Goal: Browse casually: Explore the website without a specific task or goal

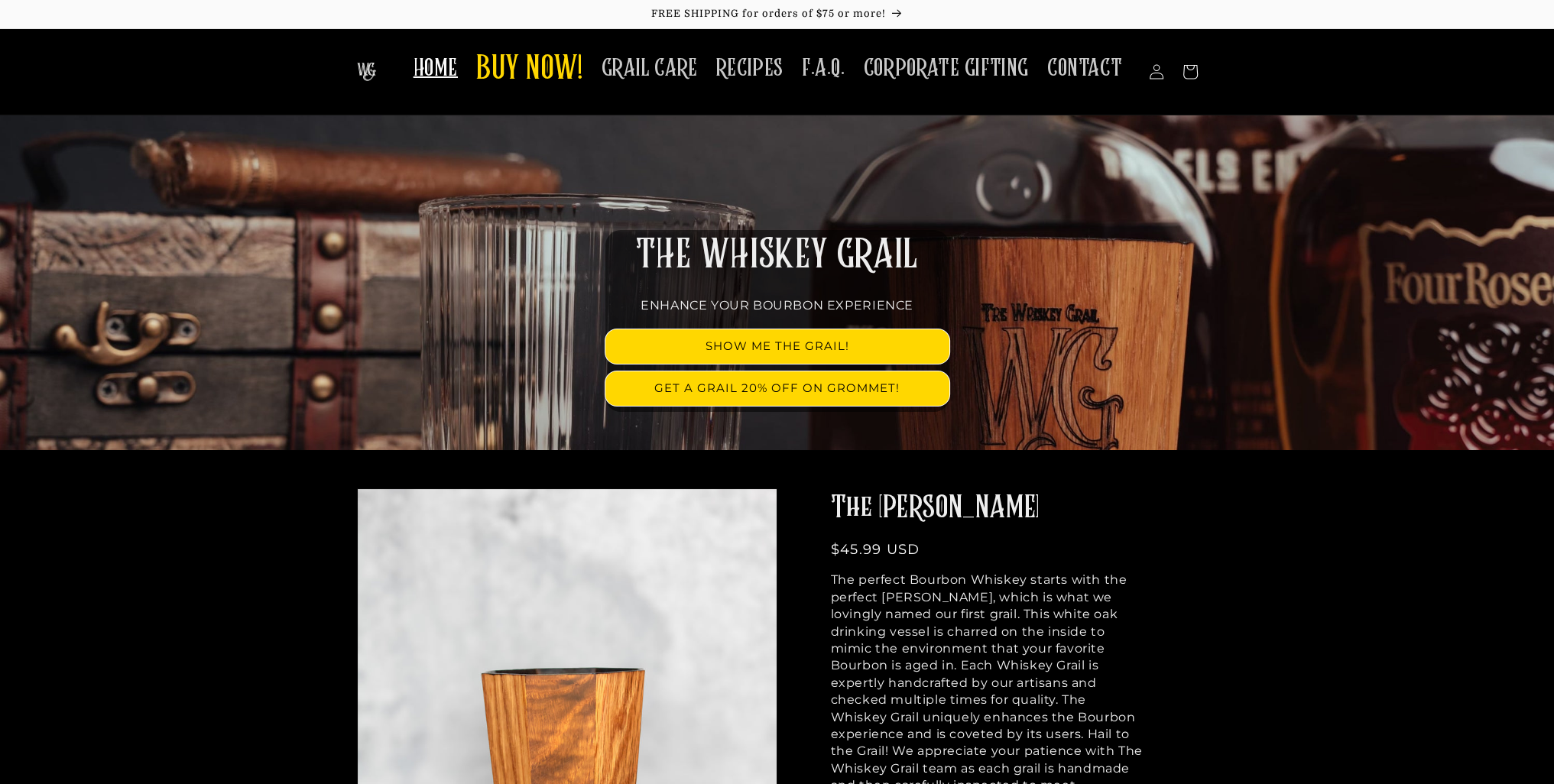
click at [452, 77] on span "HOME" at bounding box center [435, 68] width 45 height 30
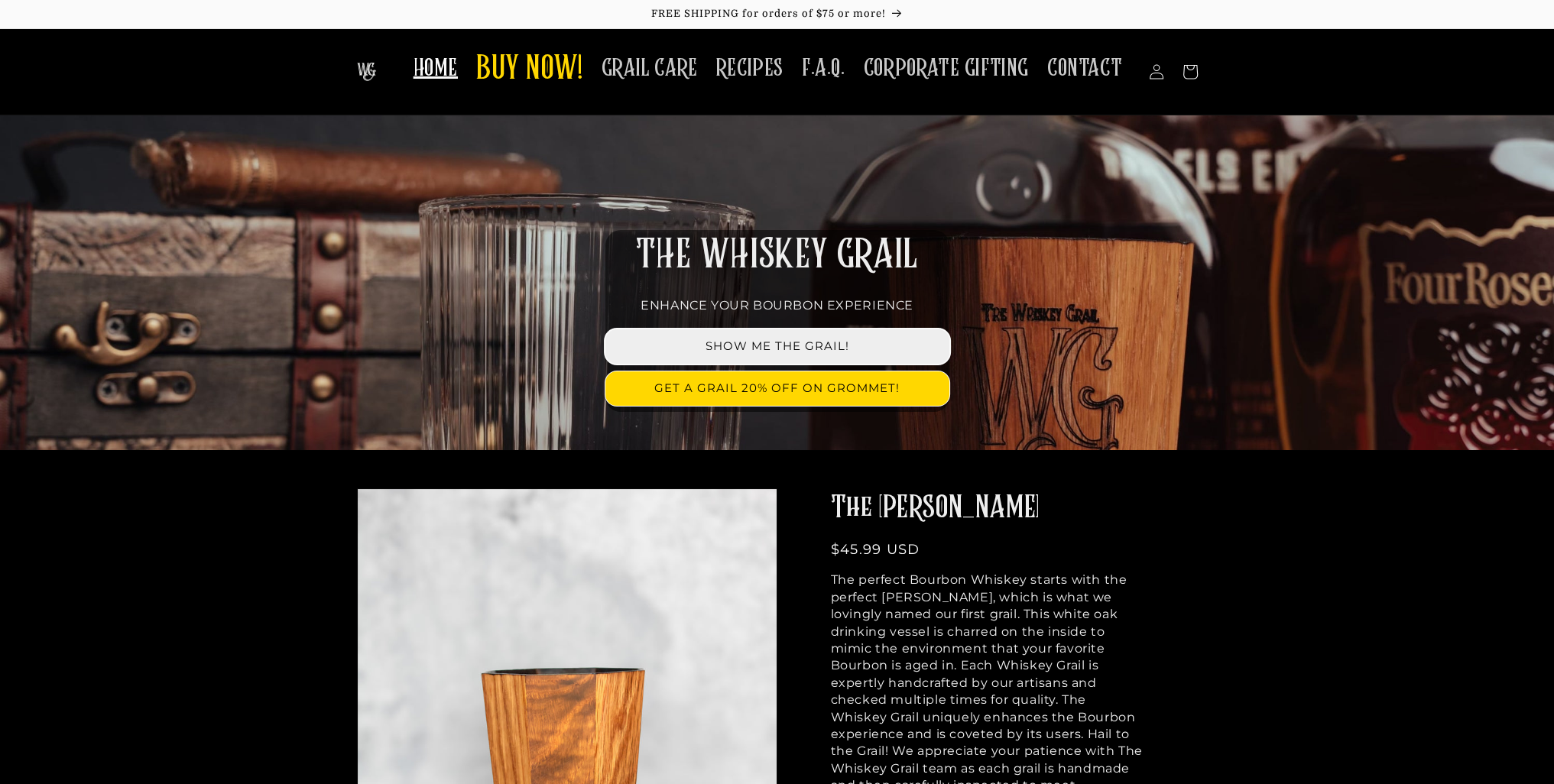
click at [757, 347] on link "SHOW ME THE GRAIL!" at bounding box center [777, 346] width 344 height 35
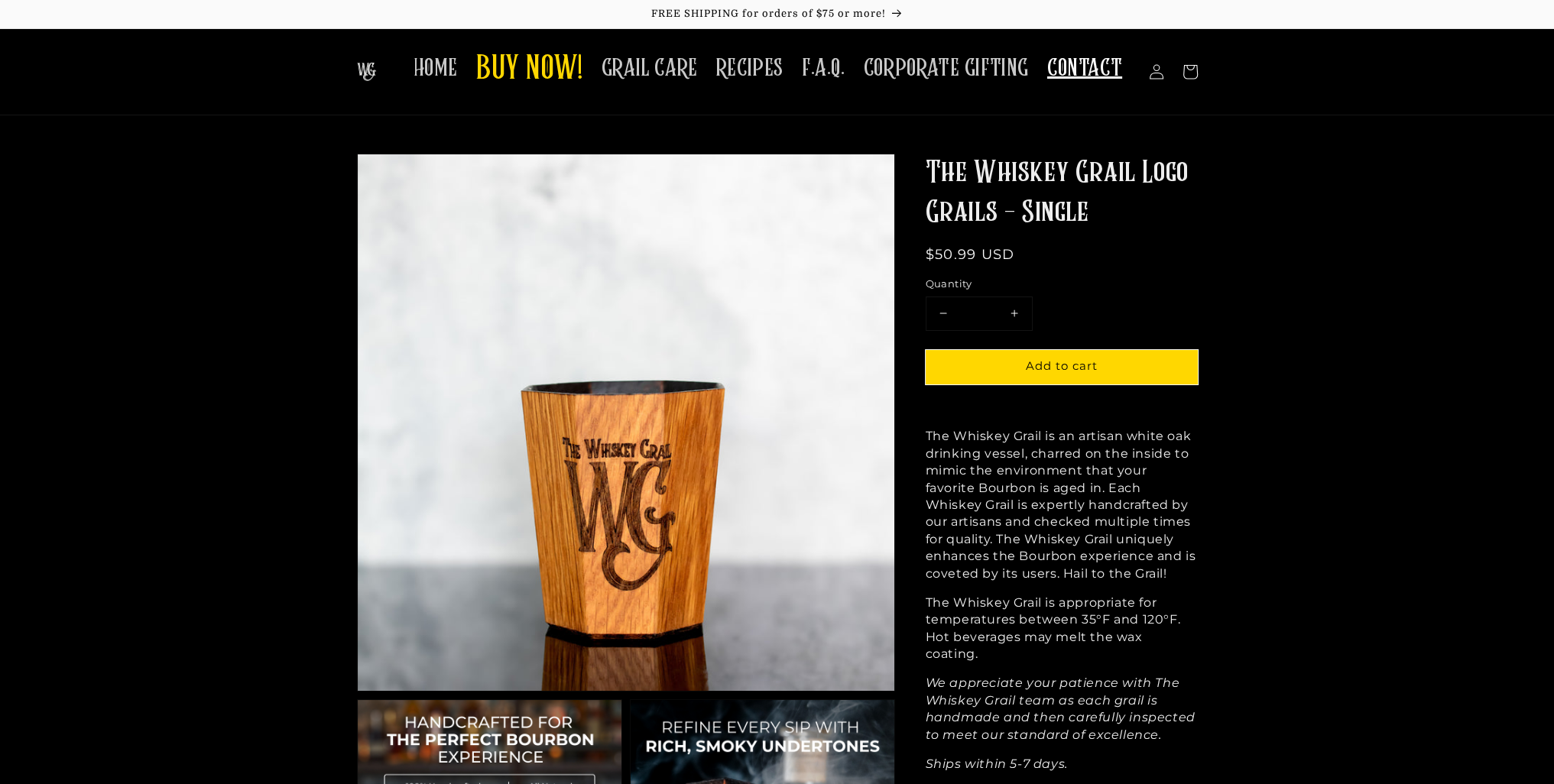
click at [1084, 73] on span "CONTACT" at bounding box center [1084, 68] width 74 height 30
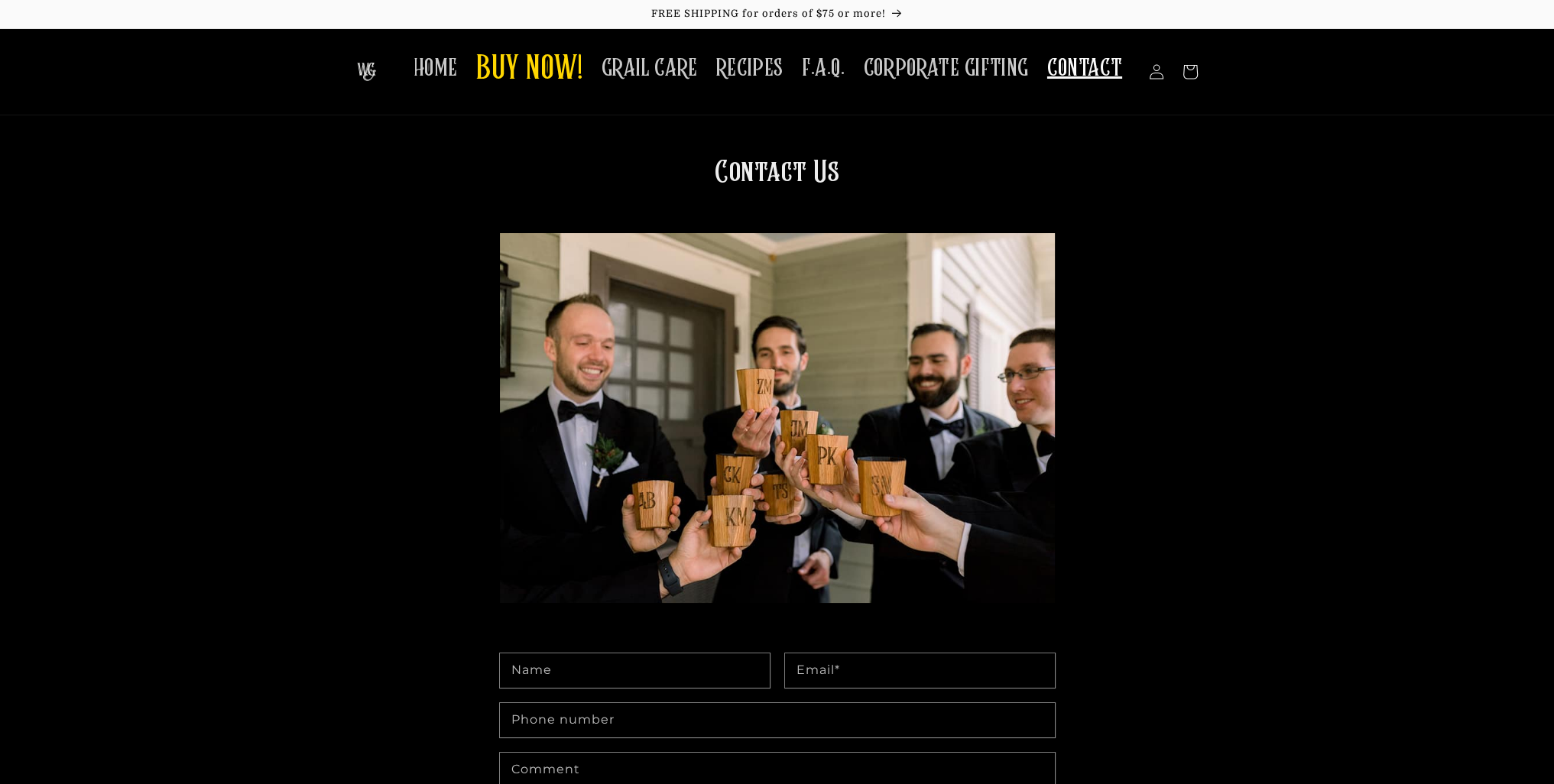
click at [376, 74] on img at bounding box center [365, 71] width 19 height 18
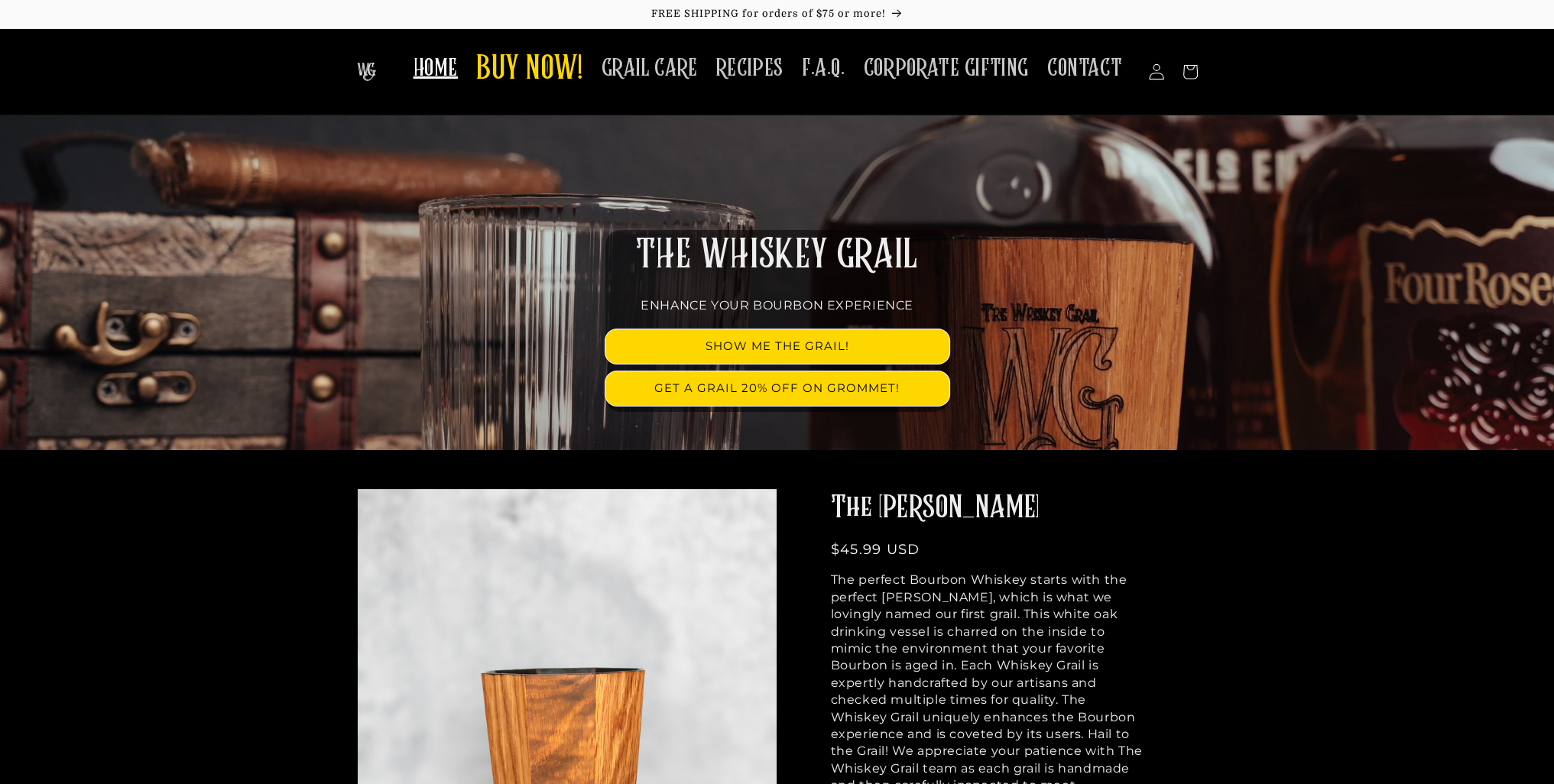
click at [1157, 73] on icon at bounding box center [1156, 71] width 15 height 15
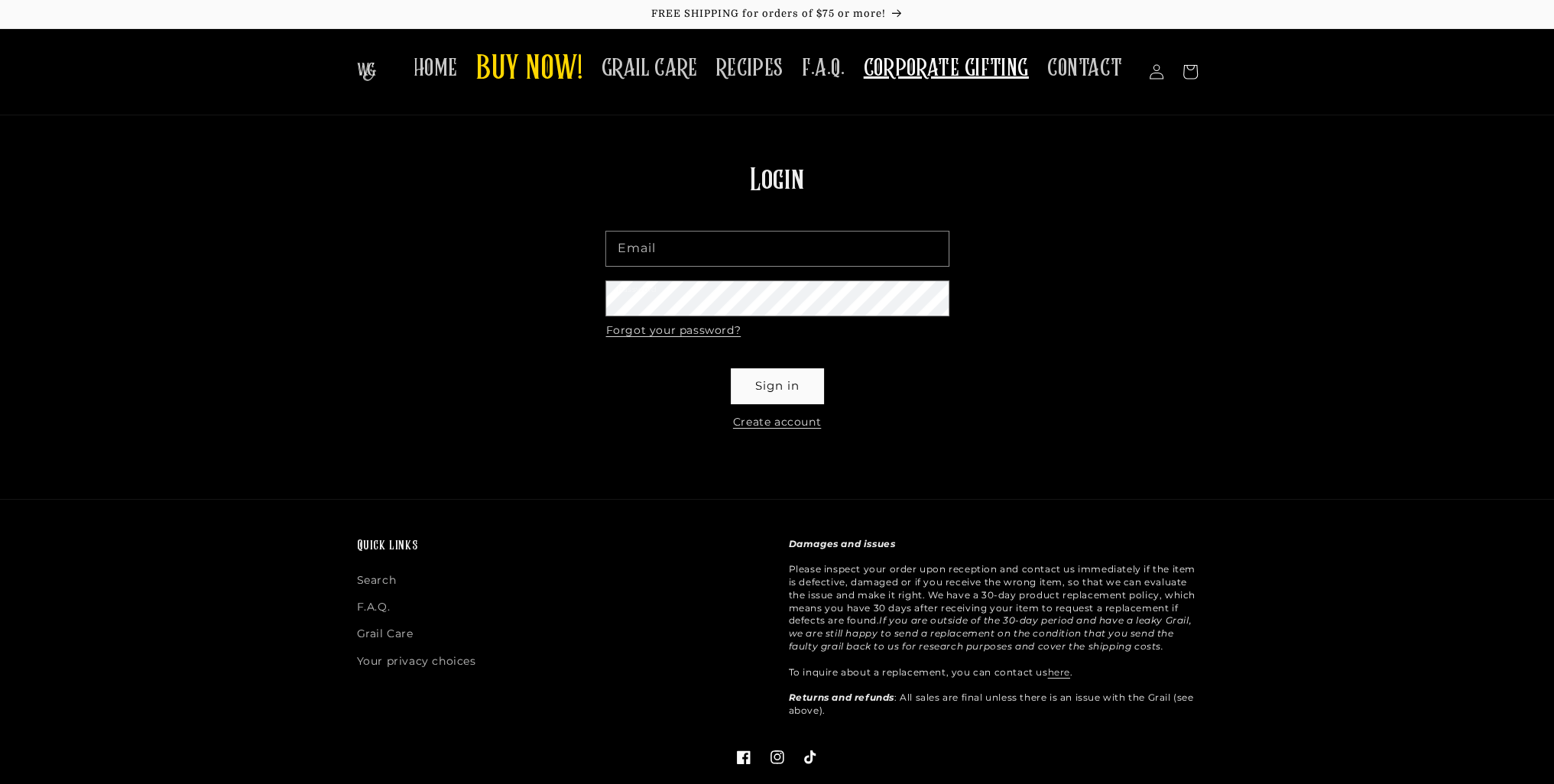
click at [974, 68] on span "CORPORATE GIFTING" at bounding box center [946, 68] width 165 height 30
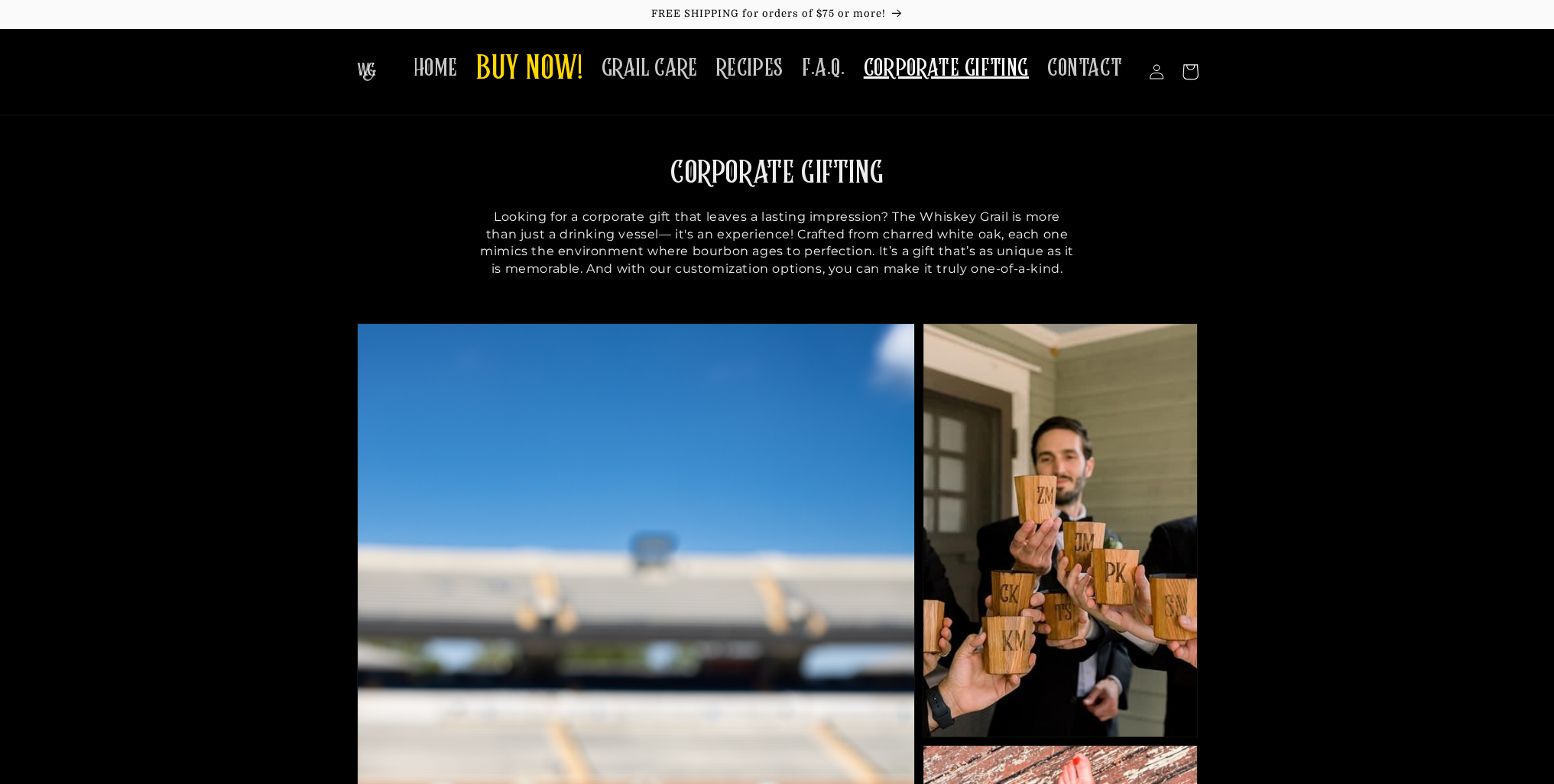
click at [1184, 77] on icon at bounding box center [1190, 72] width 36 height 36
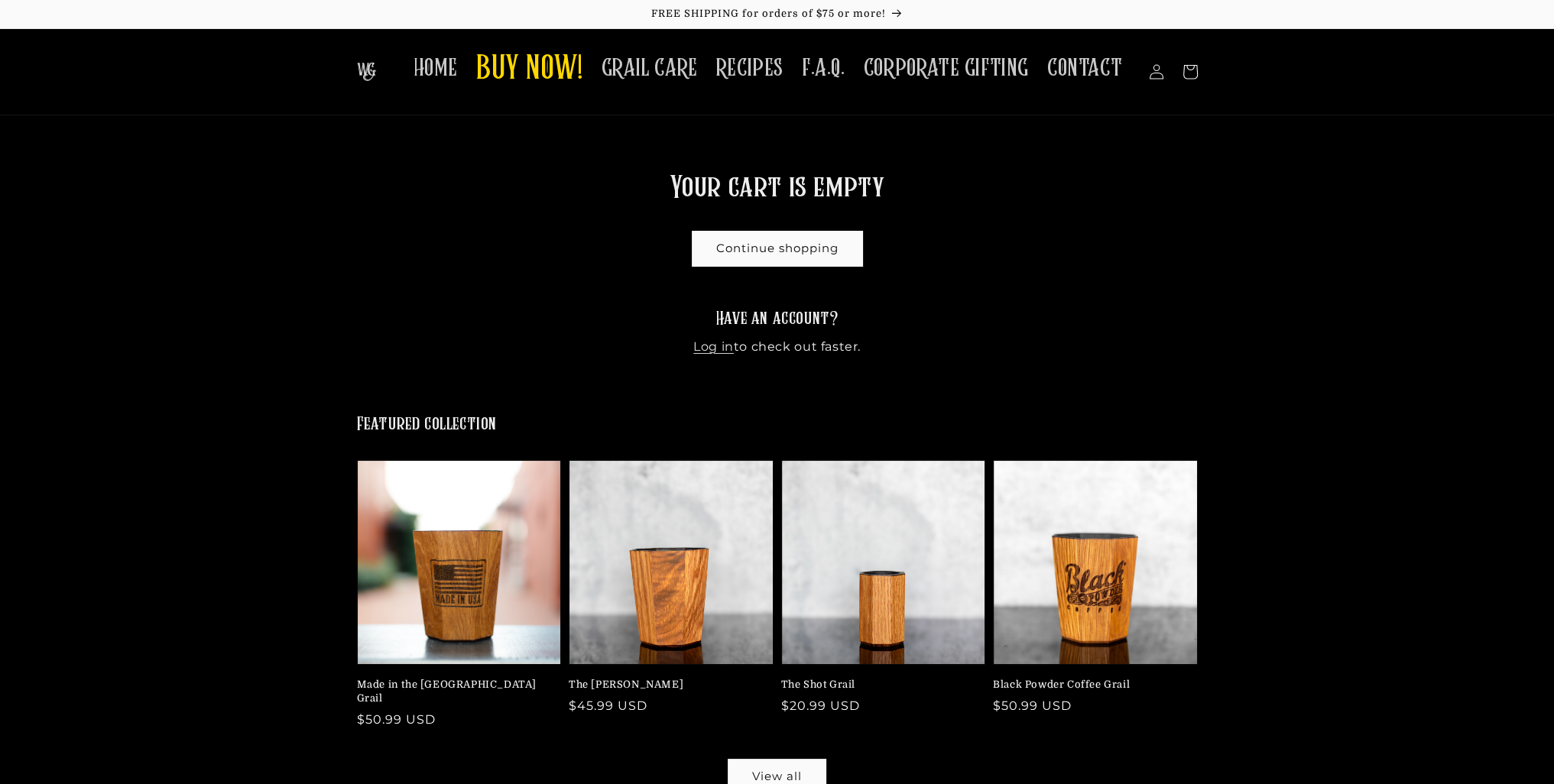
click at [369, 63] on img at bounding box center [365, 71] width 19 height 18
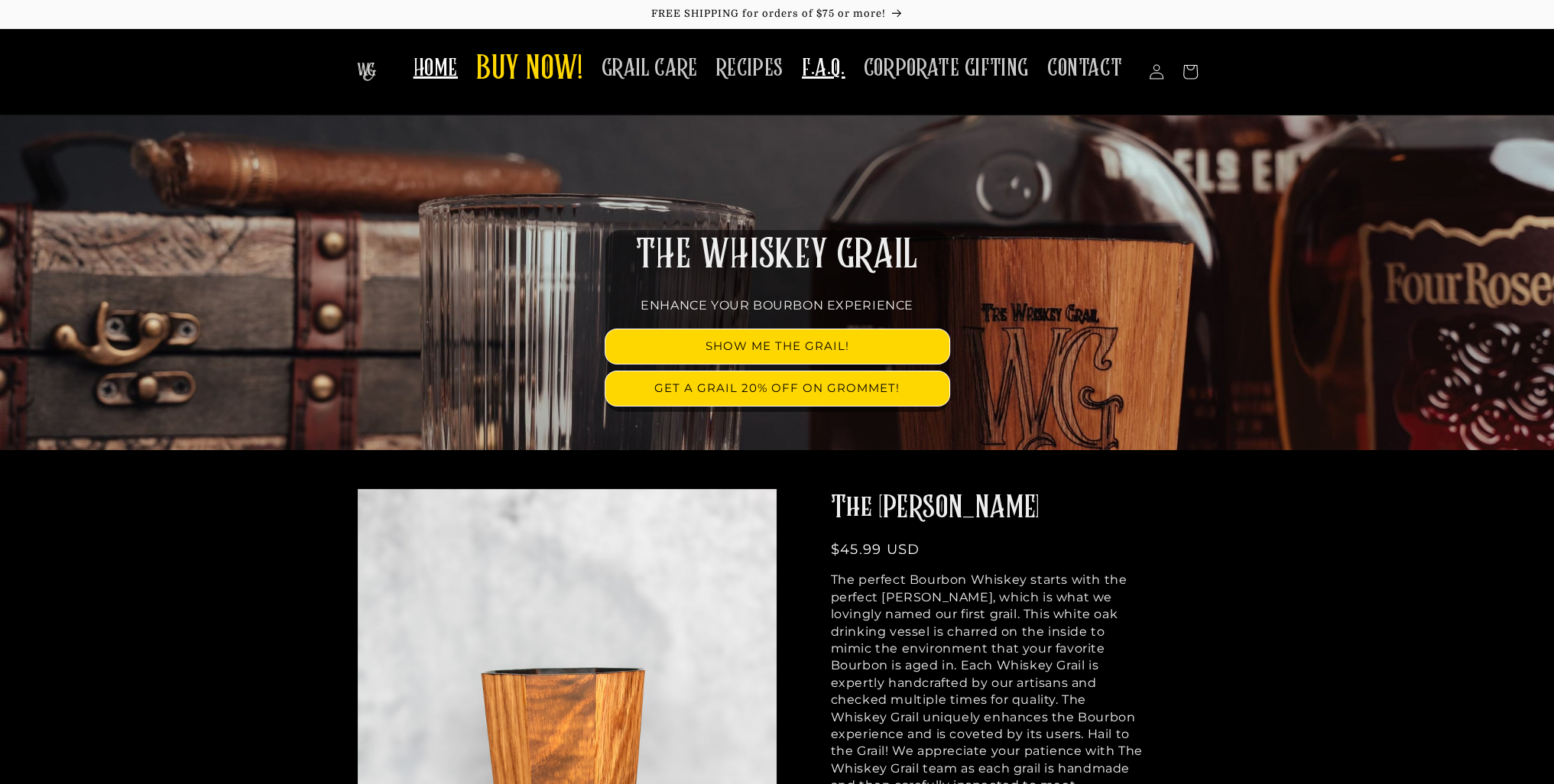
click at [829, 69] on span "F.A.Q." at bounding box center [823, 68] width 44 height 30
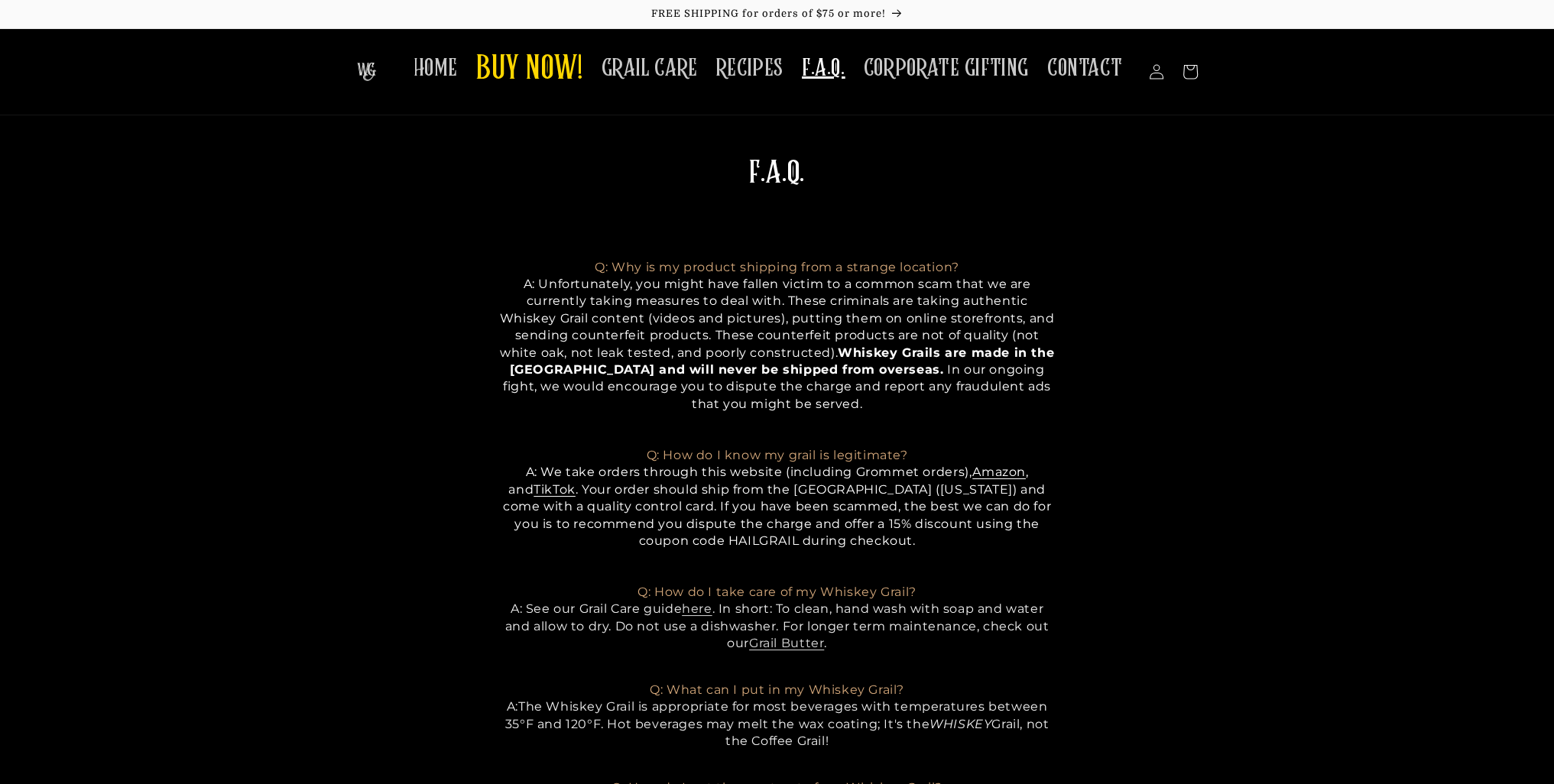
click at [370, 71] on img at bounding box center [365, 71] width 19 height 18
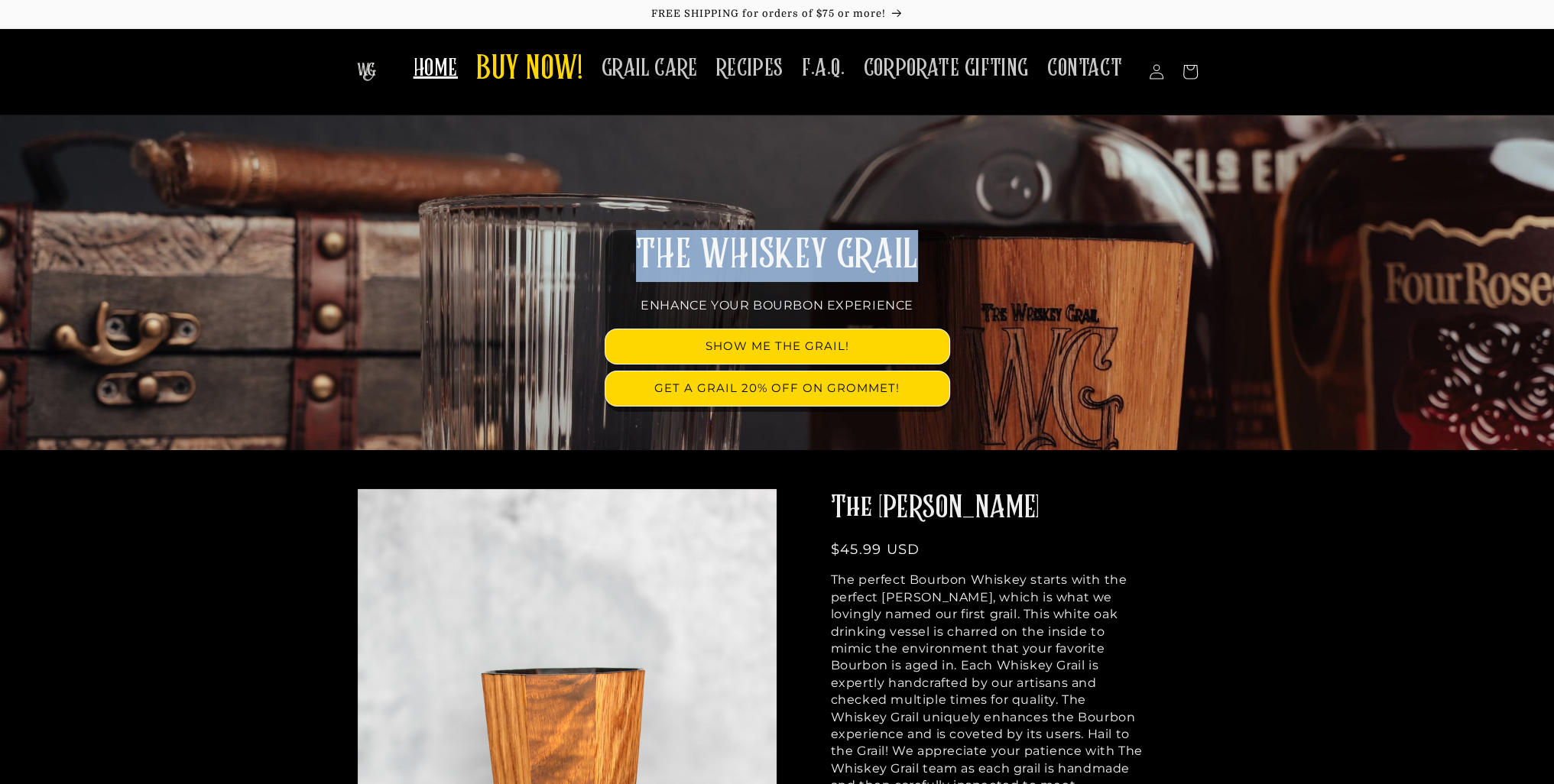
drag, startPoint x: 888, startPoint y: 265, endPoint x: 642, endPoint y: 264, distance: 246.0
click at [642, 264] on h2 "THE WHISKEY GRAIL" at bounding box center [777, 256] width 344 height 52
copy span "THE WHISKEY GRAIL"
